Goal: Task Accomplishment & Management: Manage account settings

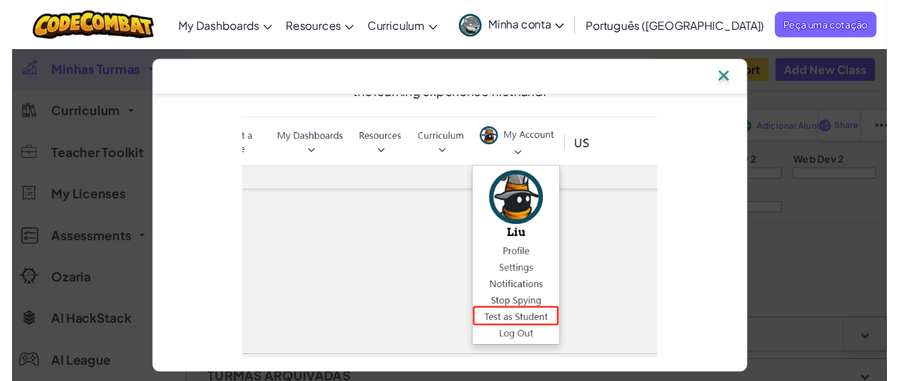
scroll to position [34, 0]
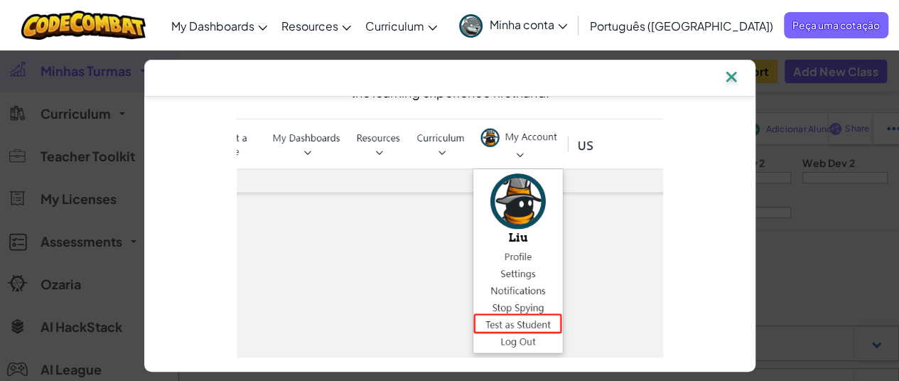
click at [739, 84] on div at bounding box center [449, 78] width 611 height 37
click at [736, 77] on img at bounding box center [731, 78] width 18 height 21
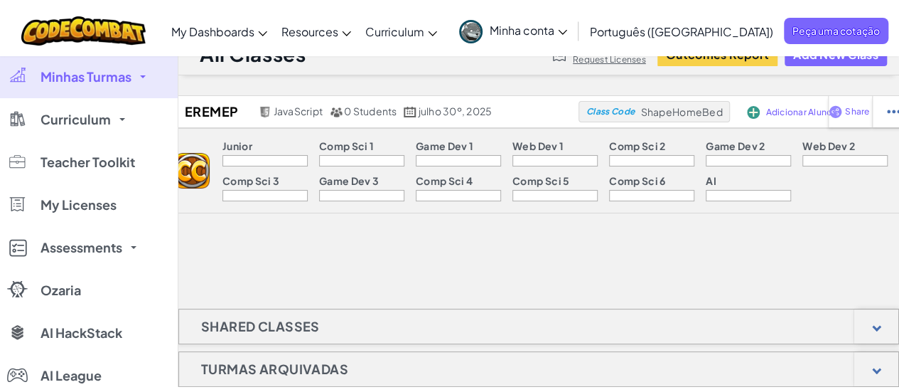
scroll to position [23, 0]
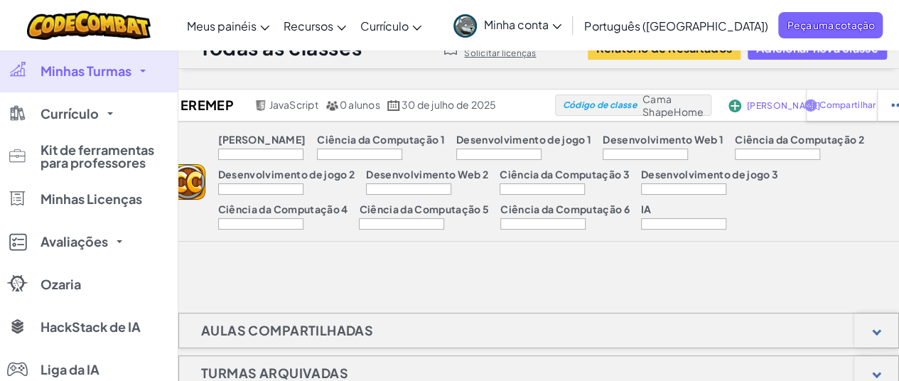
click at [296, 259] on div "EREMEP JavaScript 0 alunos 30 de julho de 2025 Código de classe Cama ShapeHome …" at bounding box center [538, 348] width 721 height 518
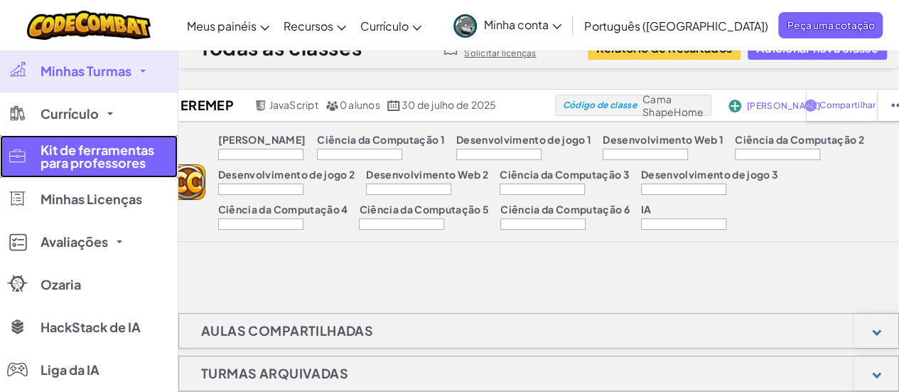
click at [122, 144] on font "Kit de ferramentas para professores" at bounding box center [98, 155] width 114 height 29
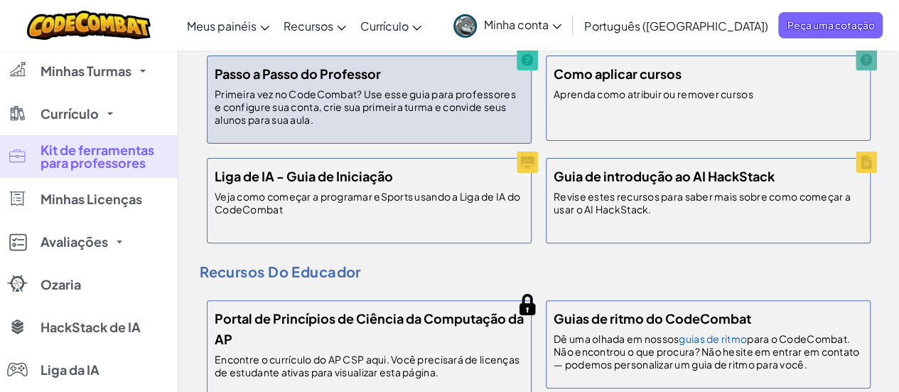
scroll to position [105, 0]
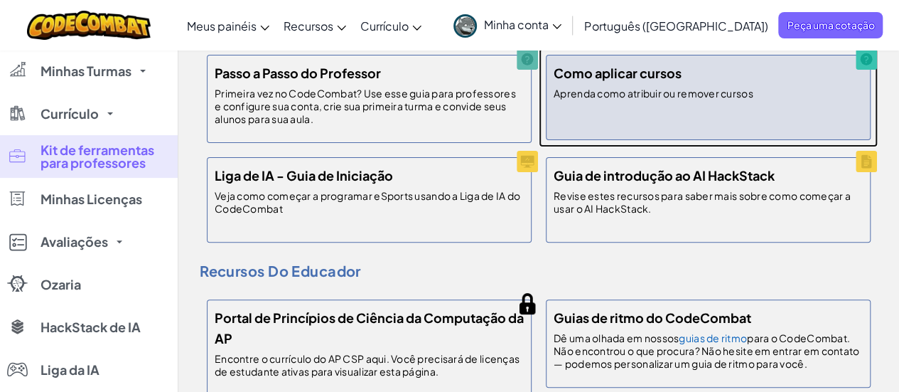
click at [721, 107] on p "Aprenda como atribuir ou remover cursos" at bounding box center [654, 98] width 200 height 23
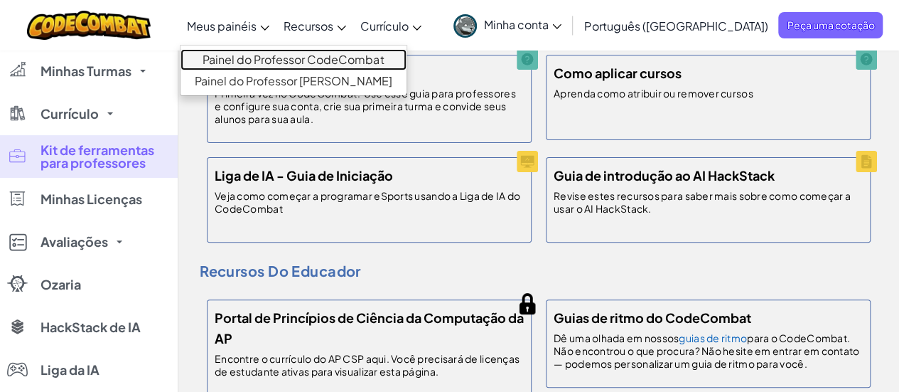
click at [312, 58] on font "Painel do Professor CodeCombat" at bounding box center [293, 59] width 181 height 15
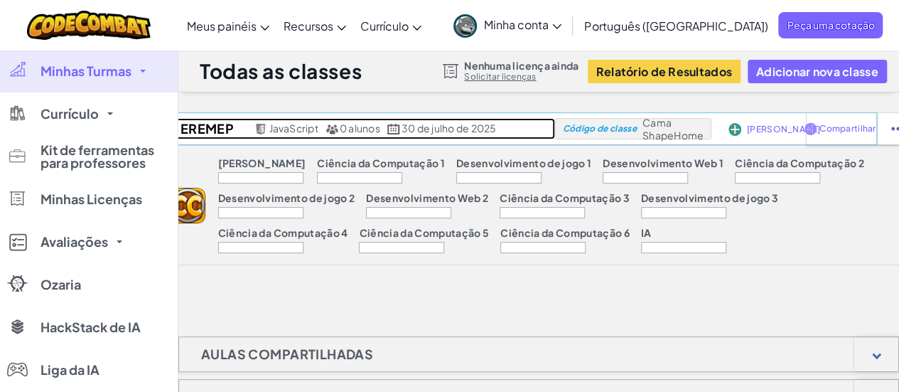
click at [283, 126] on font "JavaScript" at bounding box center [293, 128] width 49 height 13
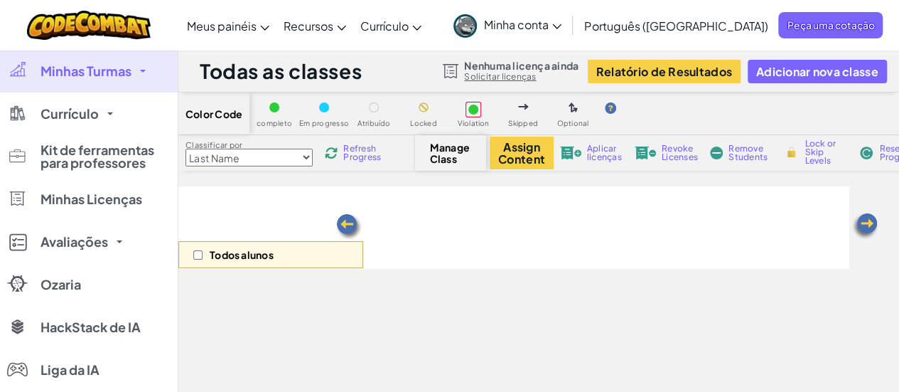
select select "560f1a9f22961295f9427742"
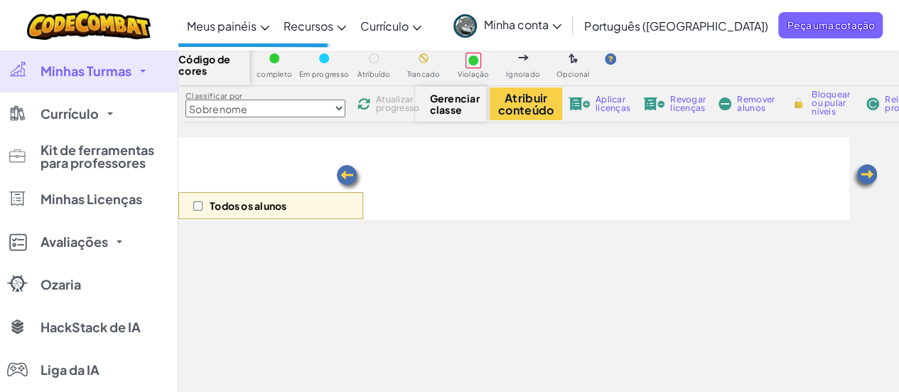
scroll to position [56, 0]
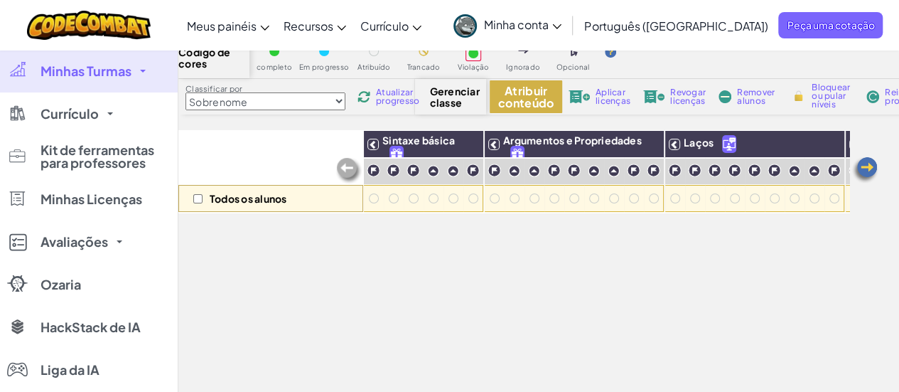
click at [522, 104] on font "Atribuir conteúdo" at bounding box center [525, 96] width 55 height 27
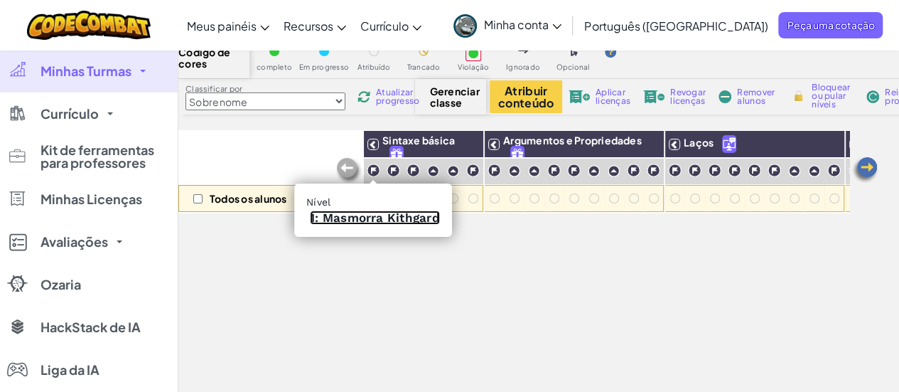
click at [341, 219] on font "1: Masmorra Kithgard" at bounding box center [375, 217] width 130 height 14
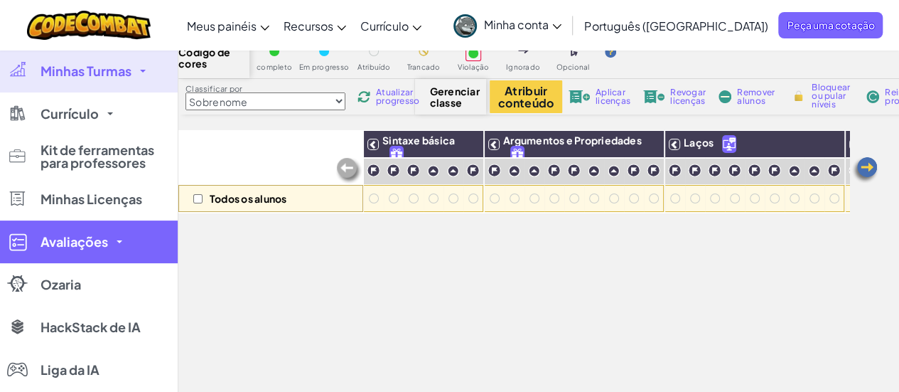
click at [99, 244] on font "Avaliações" at bounding box center [75, 241] width 68 height 16
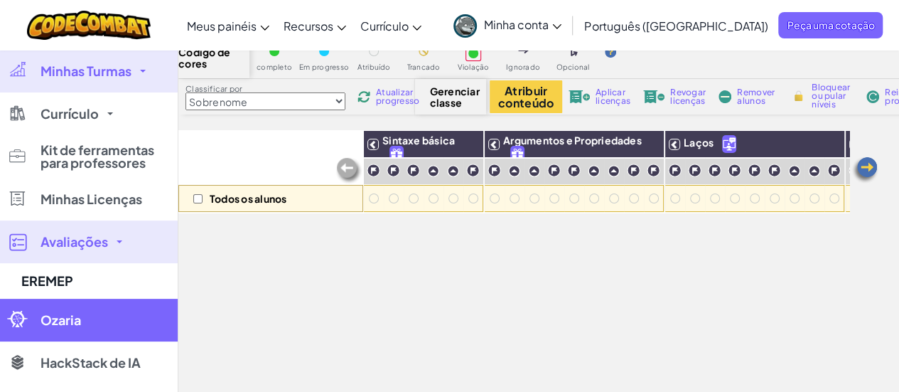
drag, startPoint x: 99, startPoint y: 244, endPoint x: 98, endPoint y: 317, distance: 73.2
click at [98, 317] on ul "Minhas Turmas Todas as classes EREMEP Currículo CodeCombat Júnior Sala de aula …" at bounding box center [89, 281] width 178 height 462
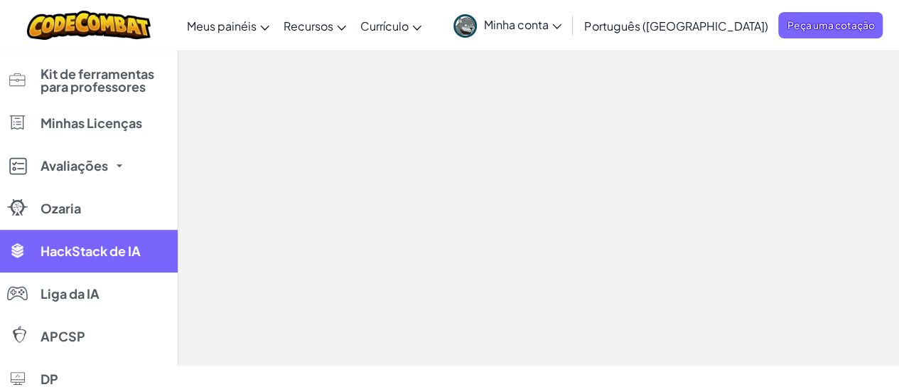
scroll to position [0, 0]
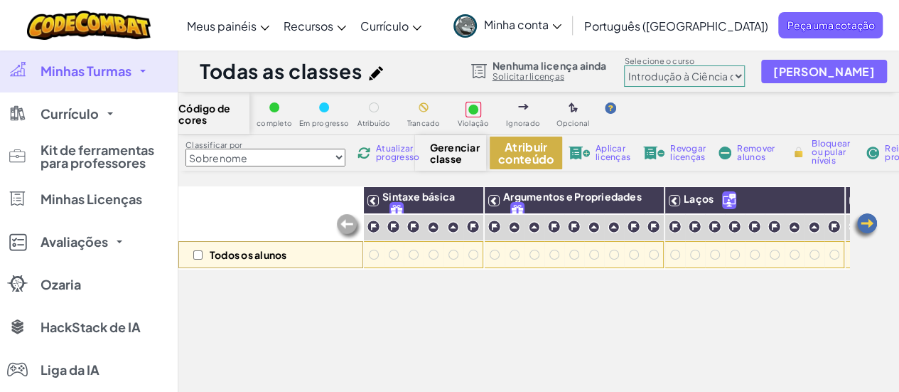
click at [501, 163] on font "Atribuir conteúdo" at bounding box center [525, 152] width 55 height 27
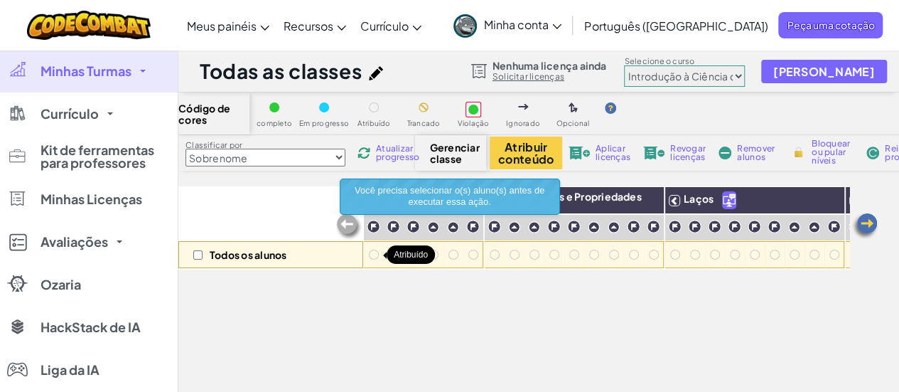
click at [374, 254] on div at bounding box center [374, 254] width 10 height 10
click at [393, 257] on div at bounding box center [394, 254] width 10 height 10
click at [191, 256] on div "Todos os alunos" at bounding box center [270, 254] width 185 height 27
click at [196, 255] on input "checkbox" at bounding box center [197, 254] width 9 height 9
checkbox input "true"
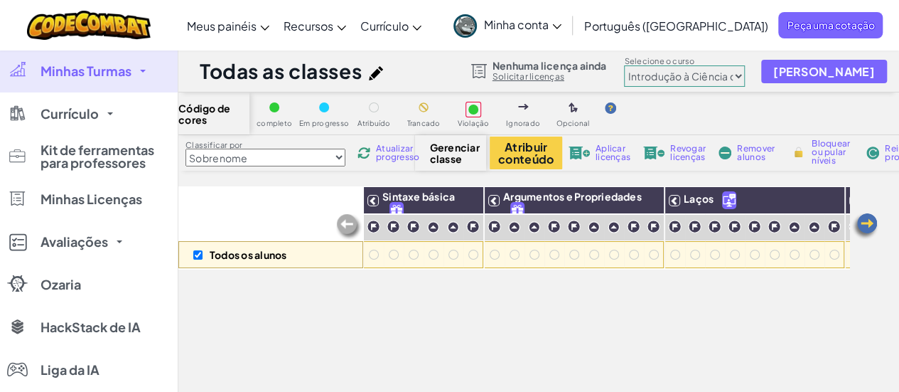
click at [731, 72] on select "[PERSON_NAME] Introdução à Ciência da Computação Desenvolvimento de Jogos 1 Des…" at bounding box center [684, 75] width 121 height 21
select select "65f32b6c87c07dbeb5ba1936"
click at [633, 65] on select "[PERSON_NAME] Introdução à Ciência da Computação Desenvolvimento de Jogos 1 Des…" at bounding box center [684, 75] width 121 height 21
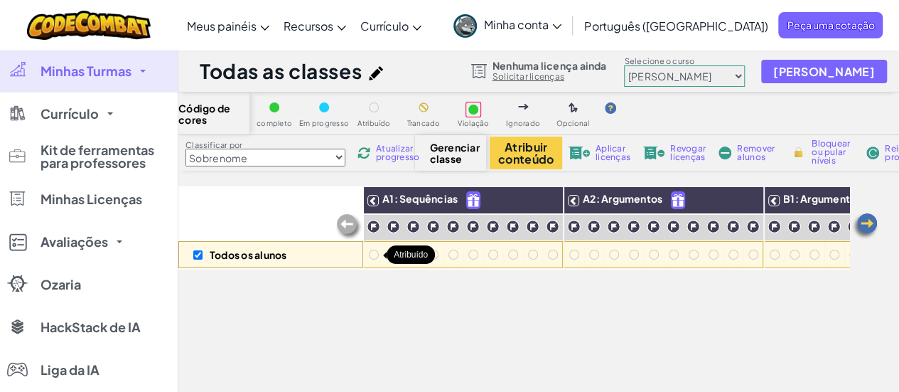
click at [377, 252] on div at bounding box center [374, 254] width 10 height 10
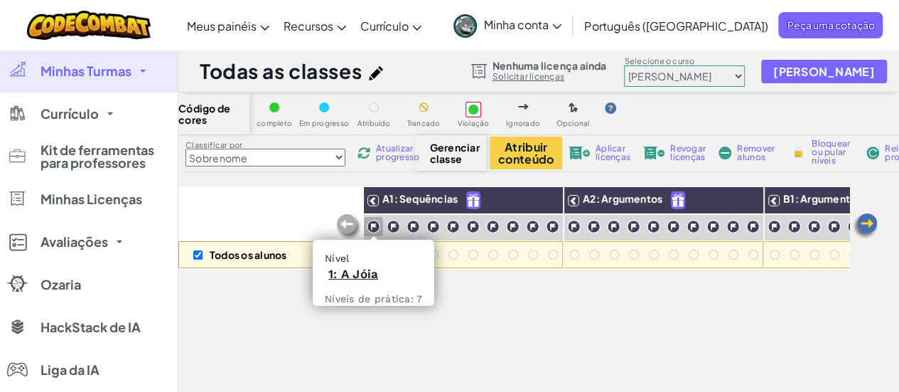
click at [373, 229] on img at bounding box center [374, 227] width 14 height 14
click at [357, 270] on font "1: A Jóia" at bounding box center [353, 274] width 50 height 14
